Goal: Task Accomplishment & Management: Use online tool/utility

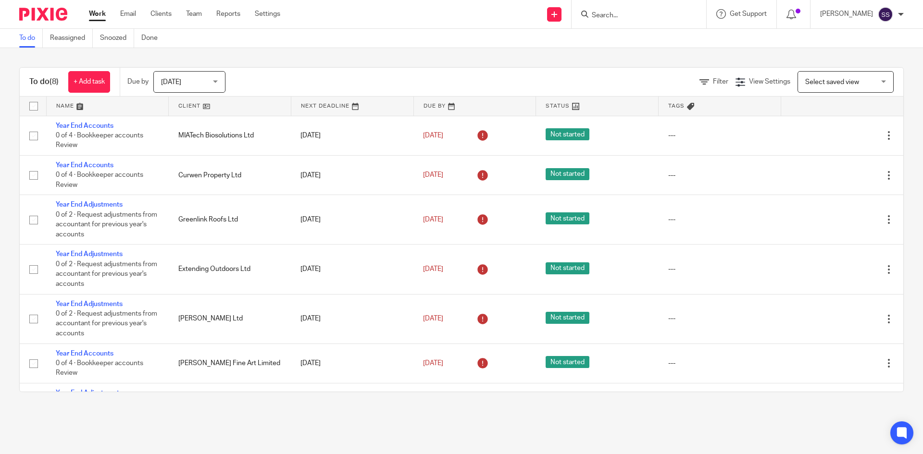
click at [671, 14] on input "Search" at bounding box center [634, 16] width 87 height 9
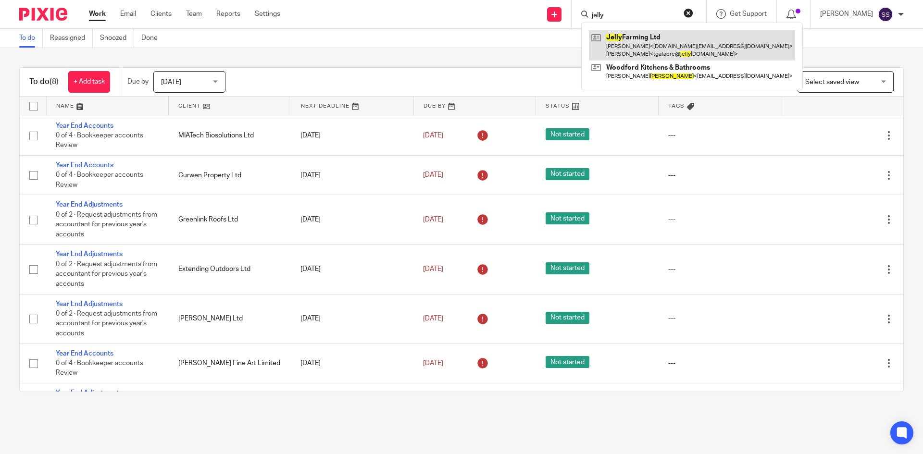
type input "jelly"
click at [673, 38] on link at bounding box center [692, 45] width 206 height 30
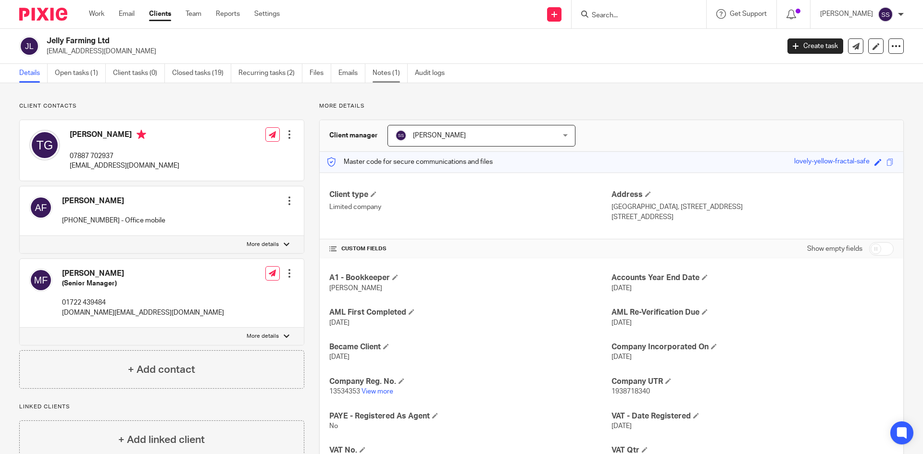
click at [387, 72] on link "Notes (1)" at bounding box center [390, 73] width 35 height 19
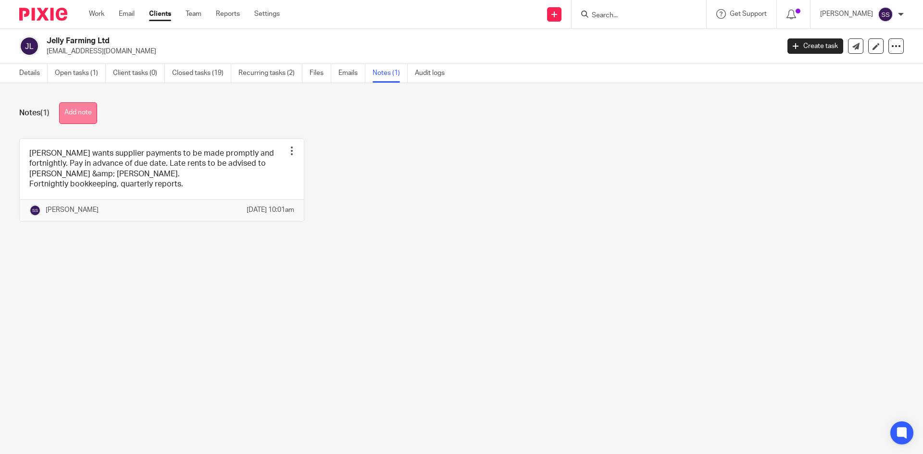
click at [84, 113] on button "Add note" at bounding box center [78, 113] width 38 height 22
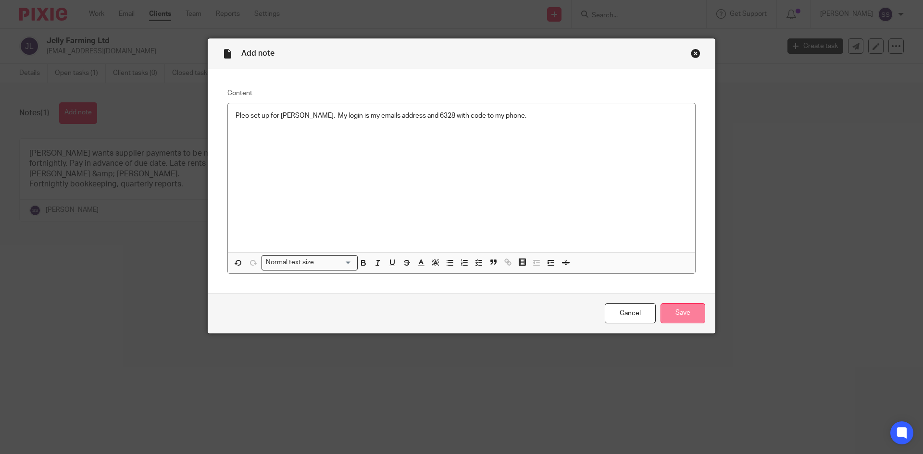
click at [664, 311] on input "Save" at bounding box center [682, 313] width 45 height 21
